Goal: Task Accomplishment & Management: Complete application form

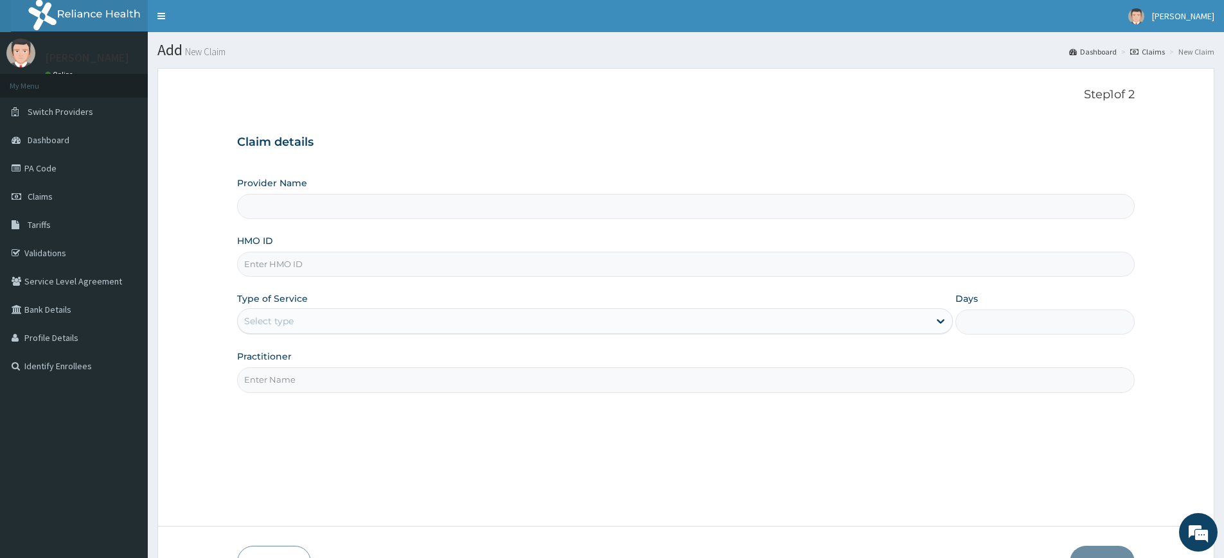
type input "Pure Fitness Africa | Lekki (fka Fitness Central)"
type input "1"
click at [296, 375] on input "Practitioner" at bounding box center [686, 379] width 898 height 25
type input "pure fitness africa"
click at [438, 263] on input "HMO ID" at bounding box center [686, 264] width 898 height 25
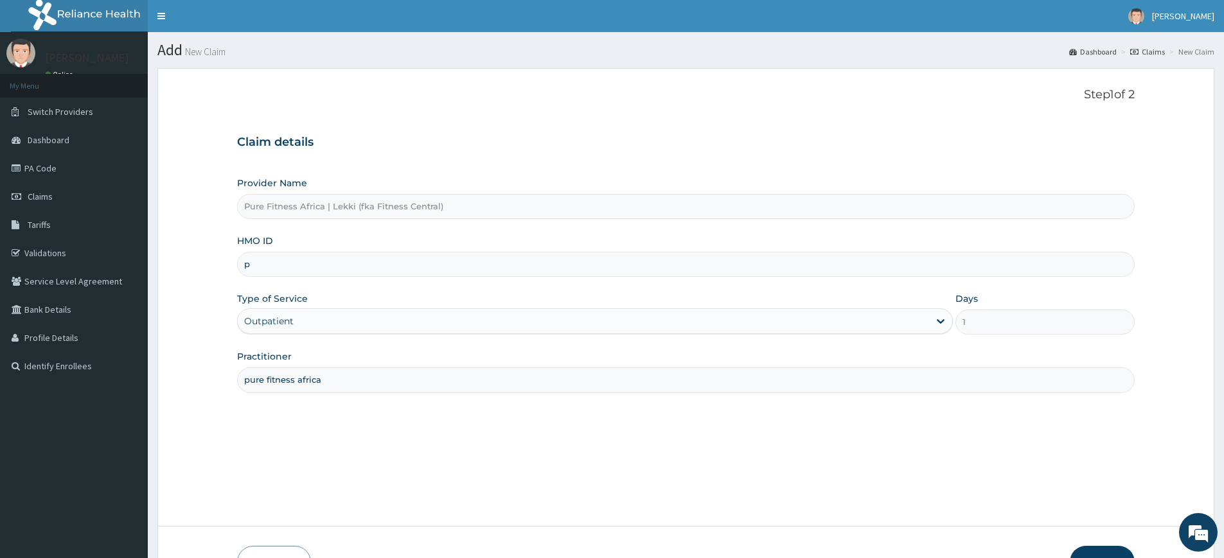
type input "PGL/10010/A"
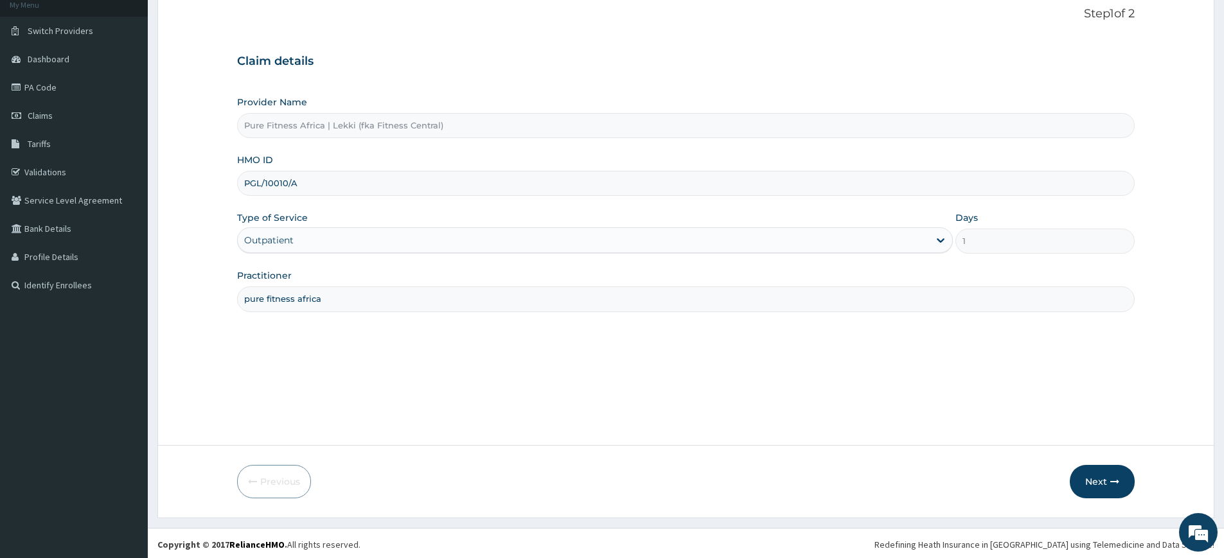
scroll to position [84, 0]
click at [1090, 479] on button "Next" at bounding box center [1102, 479] width 65 height 33
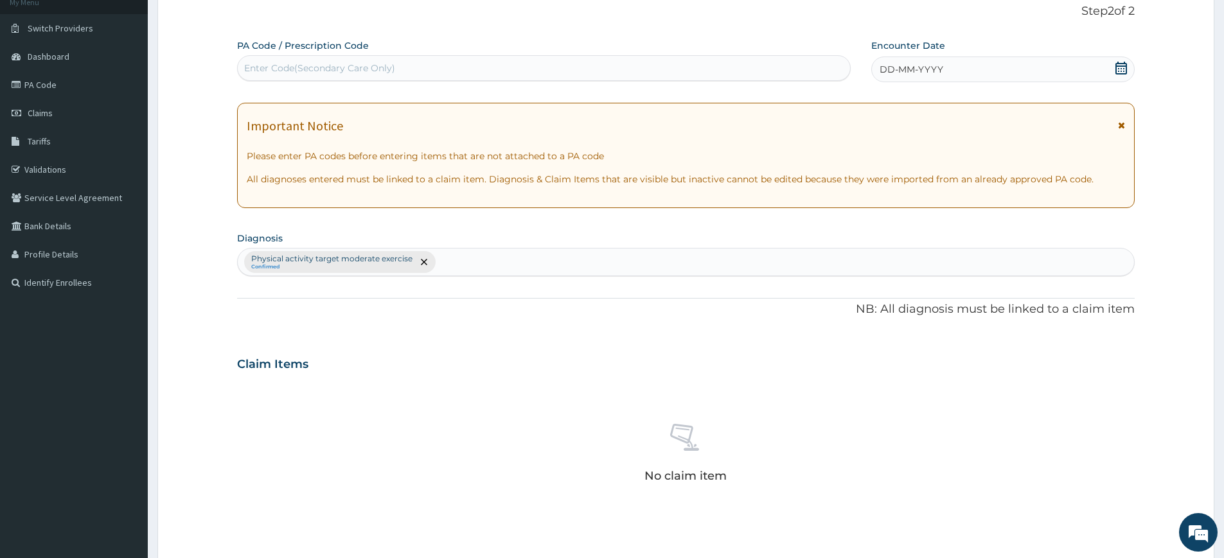
click at [910, 71] on span "DD-MM-YYYY" at bounding box center [912, 69] width 64 height 13
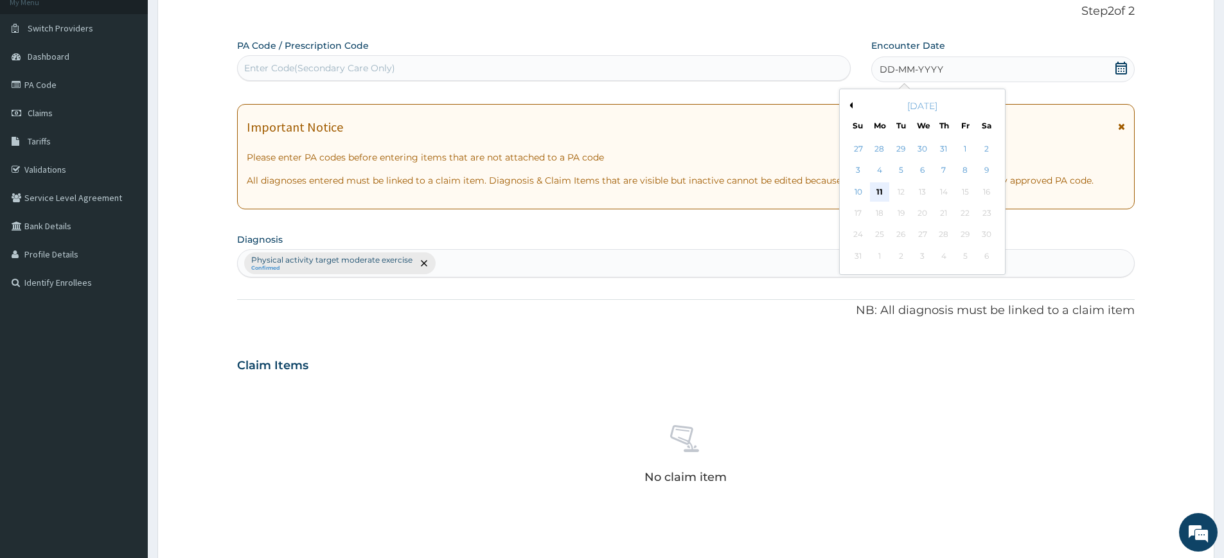
click at [874, 190] on div "11" at bounding box center [879, 191] width 19 height 19
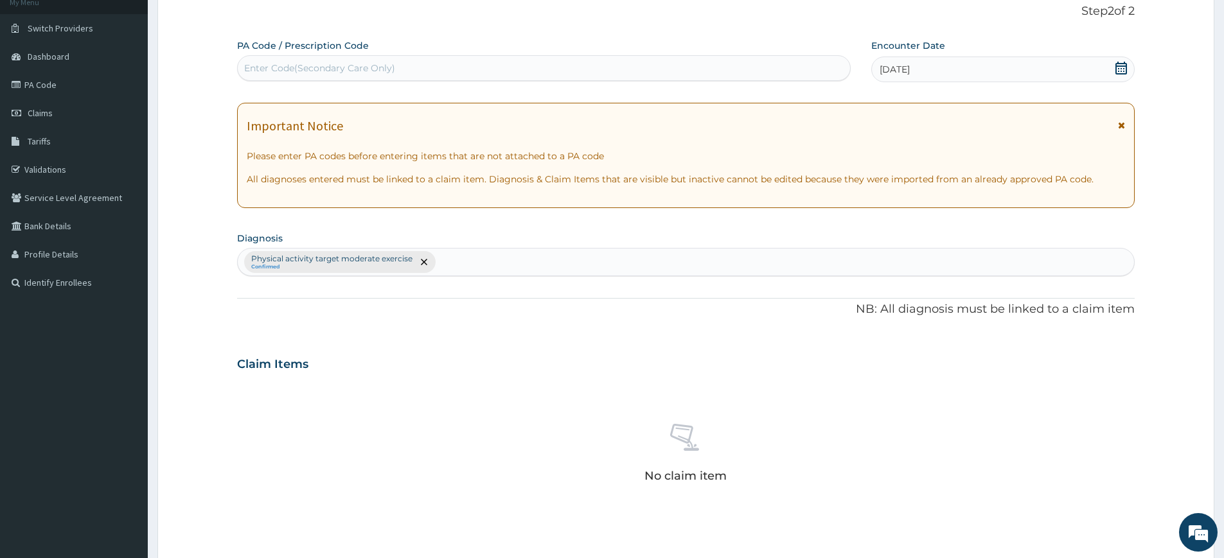
click at [639, 63] on div "Enter Code(Secondary Care Only)" at bounding box center [544, 68] width 612 height 21
type input "PA/5F8847"
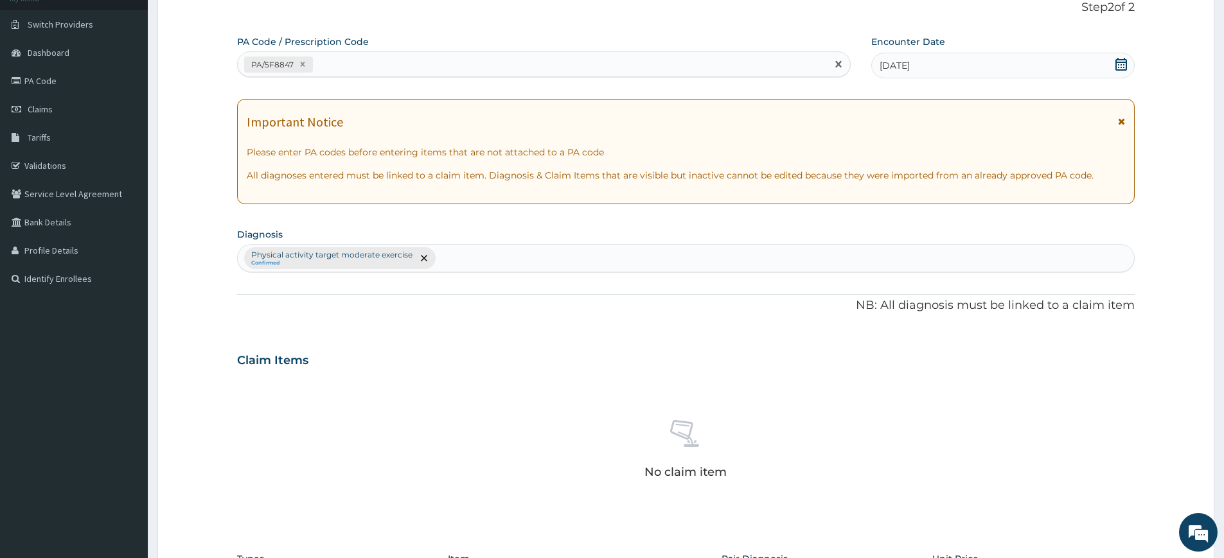
scroll to position [343, 0]
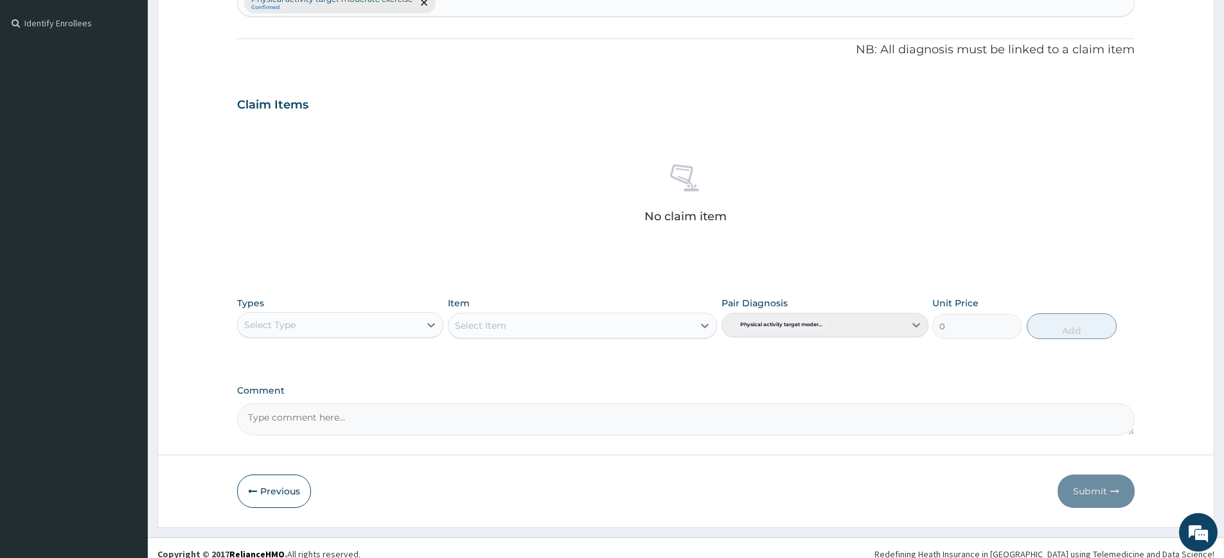
click at [415, 322] on div "Select Type" at bounding box center [329, 325] width 182 height 21
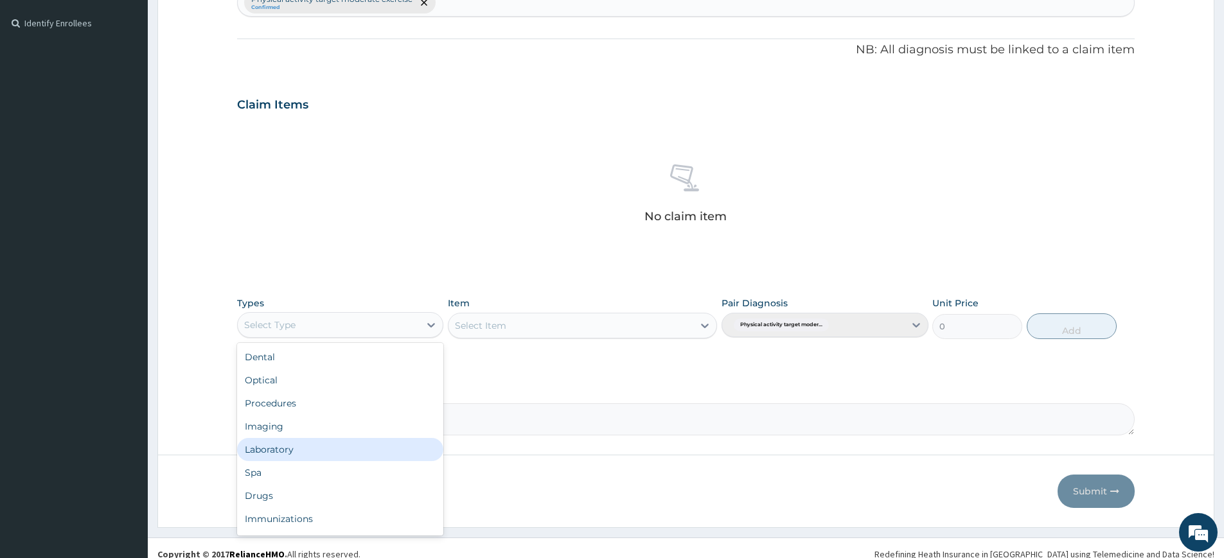
scroll to position [44, 0]
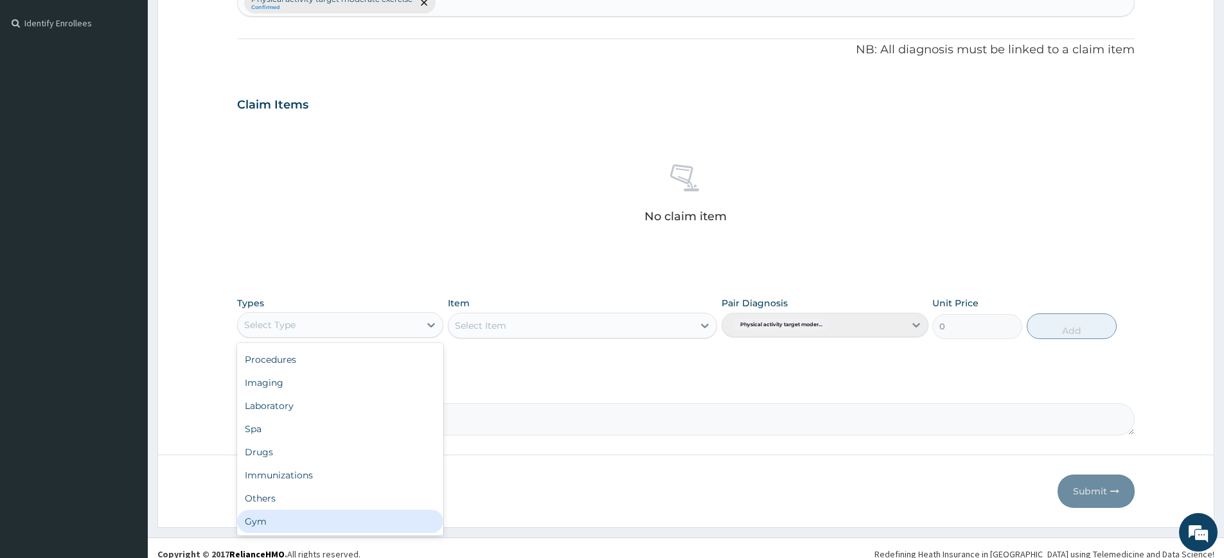
click at [343, 524] on div "Gym" at bounding box center [340, 521] width 206 height 23
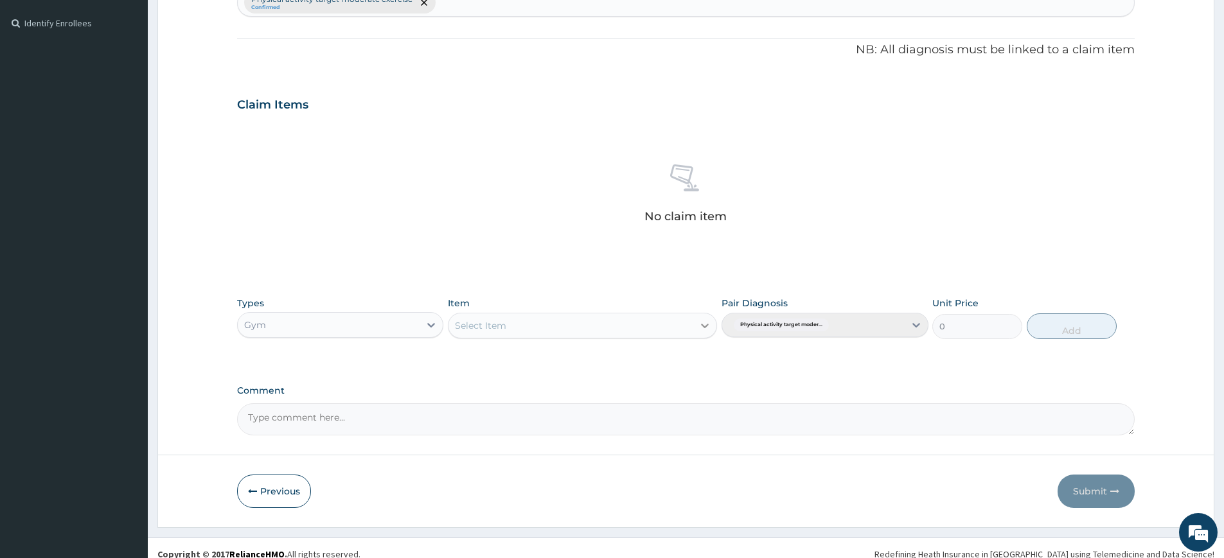
click at [693, 325] on div at bounding box center [704, 325] width 23 height 23
click at [669, 355] on div "GYM SESSION" at bounding box center [582, 357] width 269 height 23
click at [1052, 328] on button "Add" at bounding box center [1072, 327] width 90 height 26
type input "0"
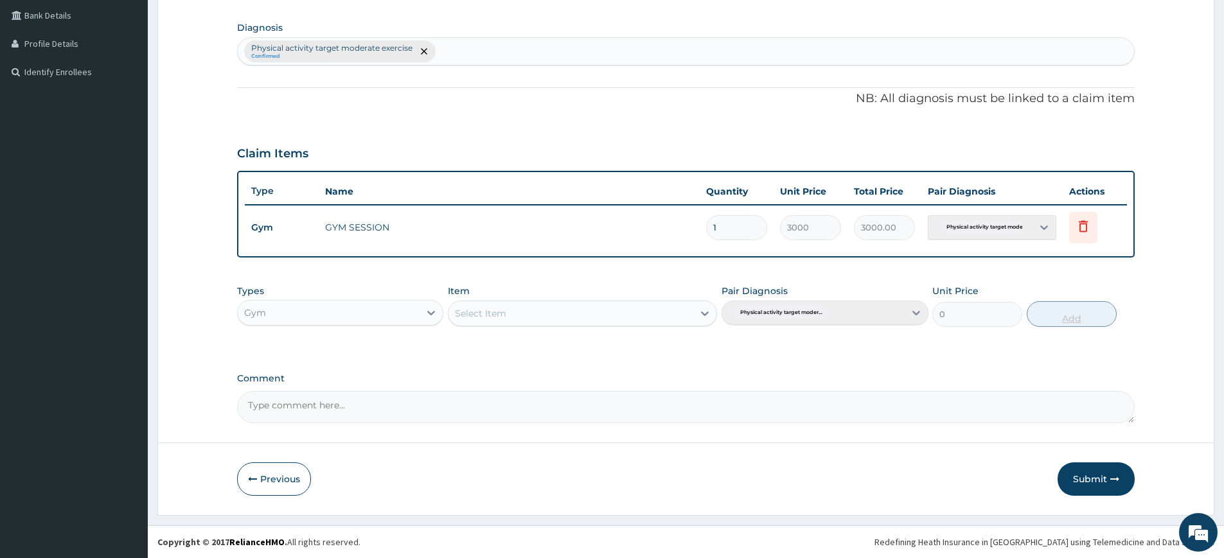
scroll to position [294, 0]
click at [1111, 484] on button "Submit" at bounding box center [1095, 479] width 77 height 33
